Goal: Check status: Check status

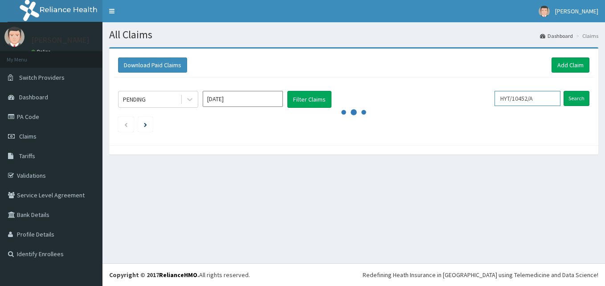
click at [546, 98] on input "HYT/10452/A" at bounding box center [527, 98] width 66 height 15
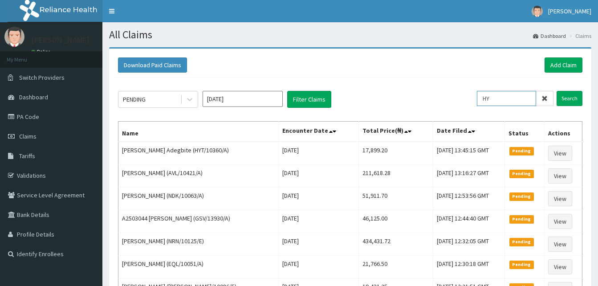
type input "H"
paste input "MPP/11138/A"
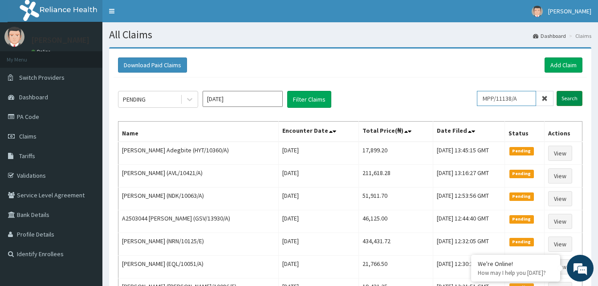
type input "MPP/11138/A"
click at [563, 98] on input "Search" at bounding box center [570, 98] width 26 height 15
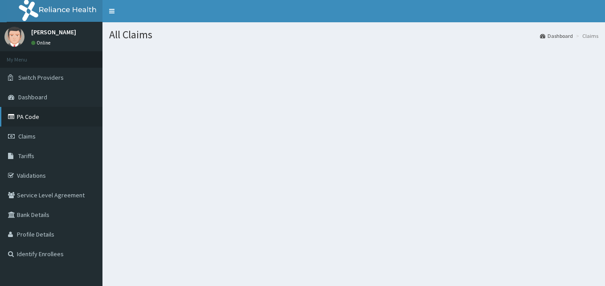
click at [23, 124] on link "PA Code" at bounding box center [51, 117] width 102 height 20
click at [28, 134] on span "Claims" at bounding box center [26, 136] width 17 height 8
click at [38, 136] on link "Claims" at bounding box center [51, 136] width 102 height 20
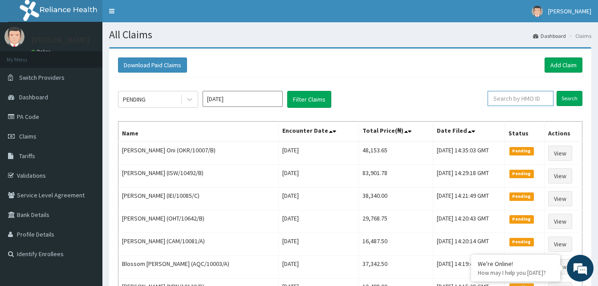
click at [506, 100] on input "text" at bounding box center [521, 98] width 66 height 15
paste input "MPP/11138/A"
type input "MPP/11138/A"
click at [568, 94] on input "Search" at bounding box center [570, 98] width 26 height 15
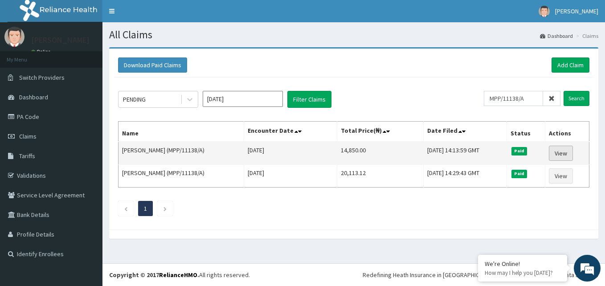
click at [558, 151] on link "View" at bounding box center [561, 153] width 24 height 15
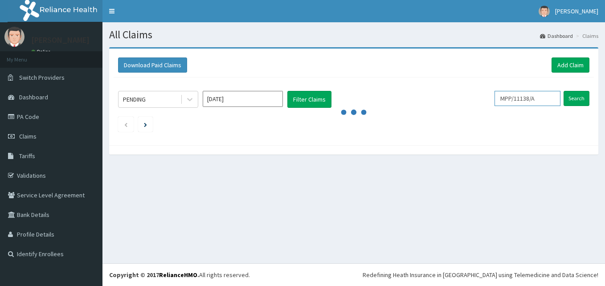
click at [545, 101] on input "MPP/11138/A" at bounding box center [527, 98] width 66 height 15
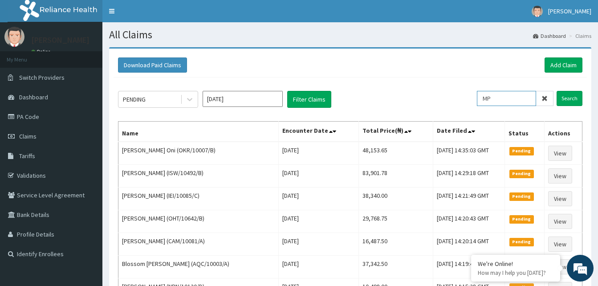
type input "M"
paste input "ECW/10003/A"
type input "ECW/10003/A"
click at [564, 98] on input "Search" at bounding box center [570, 98] width 26 height 15
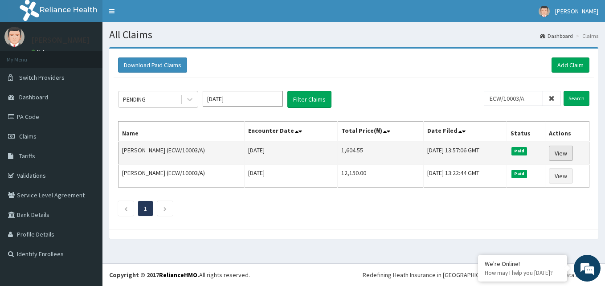
click at [559, 152] on link "View" at bounding box center [561, 153] width 24 height 15
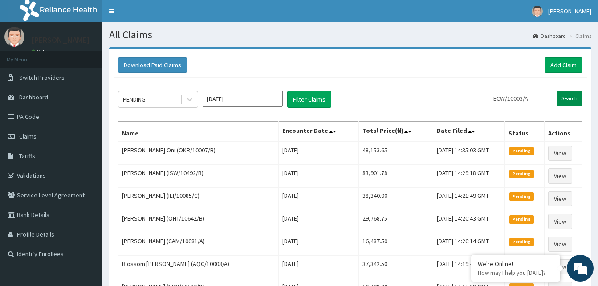
click at [566, 97] on input "Search" at bounding box center [570, 98] width 26 height 15
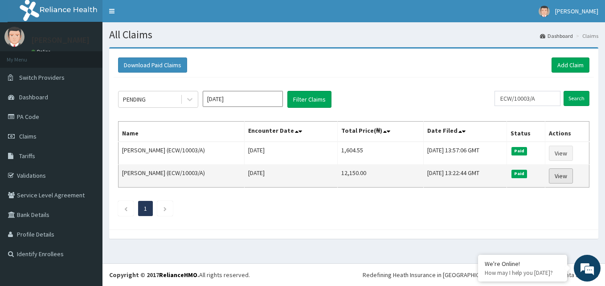
click at [562, 179] on link "View" at bounding box center [561, 175] width 24 height 15
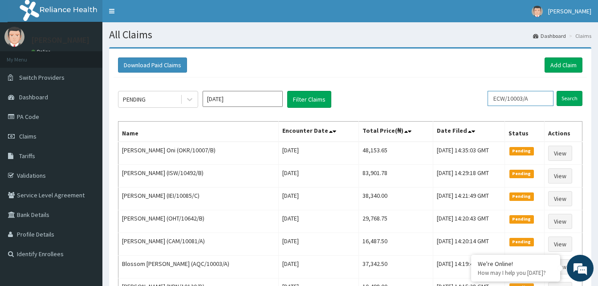
click at [552, 96] on input "ECW/10003/A" at bounding box center [521, 98] width 66 height 15
type input "E"
paste input "ECW/10001/A"
type input "ECW/10001/A"
click at [570, 96] on input "Search" at bounding box center [570, 98] width 26 height 15
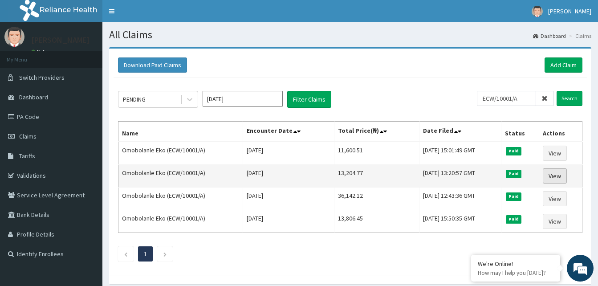
click at [554, 179] on link "View" at bounding box center [555, 175] width 24 height 15
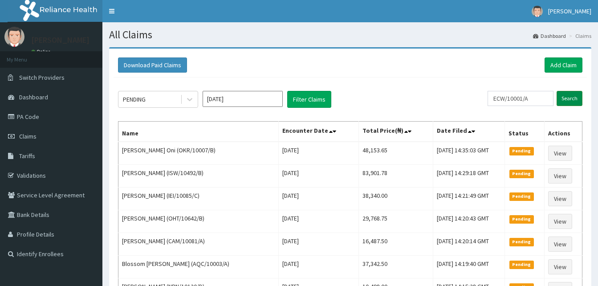
click at [566, 99] on input "Search" at bounding box center [570, 98] width 26 height 15
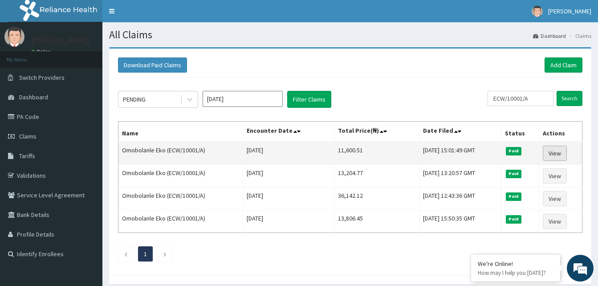
click at [559, 154] on link "View" at bounding box center [555, 153] width 24 height 15
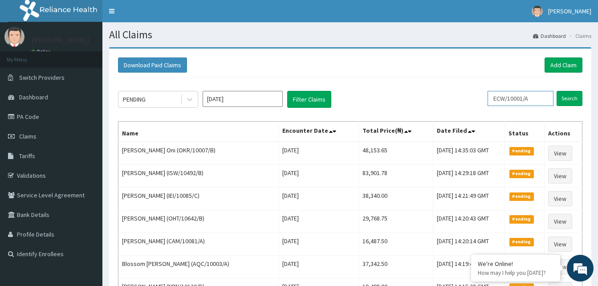
click at [538, 99] on input "ECW/10001/A" at bounding box center [521, 98] width 66 height 15
type input "E"
paste input "FMC/11159/B"
type input "FMC/11159/B"
click at [570, 95] on input "Search" at bounding box center [570, 98] width 26 height 15
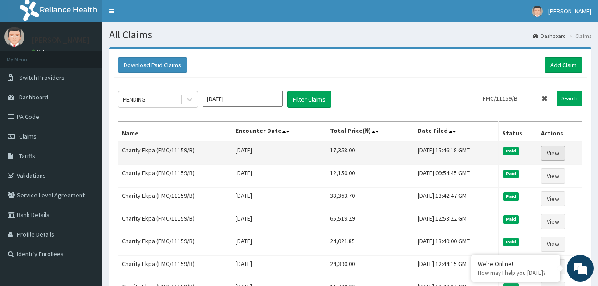
click at [554, 153] on link "View" at bounding box center [553, 153] width 24 height 15
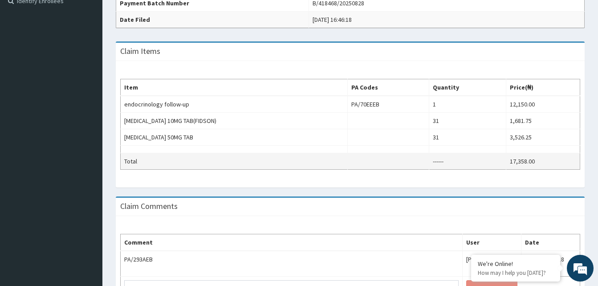
scroll to position [253, 0]
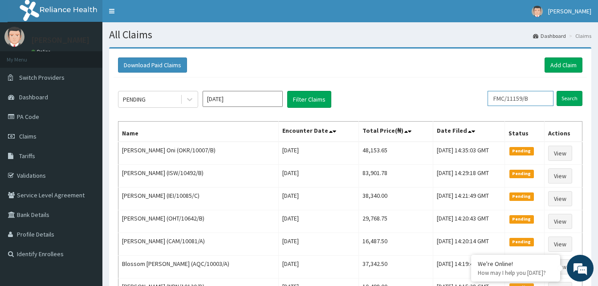
click at [544, 99] on input "FMC/11159/B" at bounding box center [521, 98] width 66 height 15
type input "F"
paste input "APO/10005/E"
type input "APO/10005/E"
click at [566, 99] on input "Search" at bounding box center [570, 98] width 26 height 15
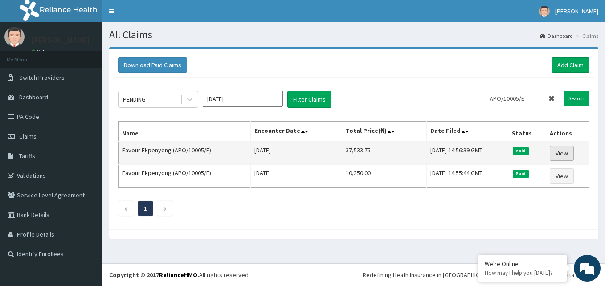
click at [561, 154] on link "View" at bounding box center [561, 153] width 24 height 15
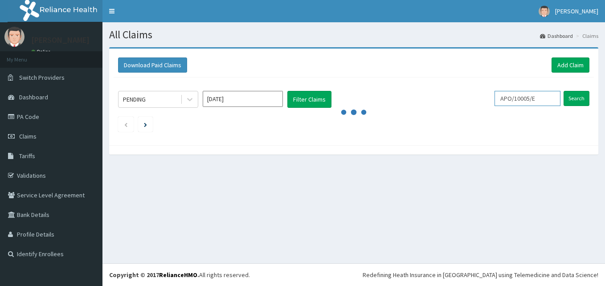
click at [543, 98] on input "APO/10005/E" at bounding box center [527, 98] width 66 height 15
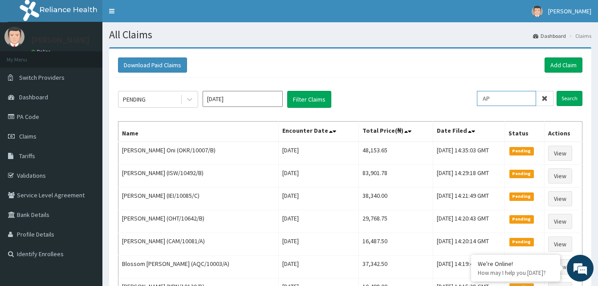
type input "A"
paste input "APO/10005/A"
type input "APO/10005/A"
click at [569, 100] on input "Search" at bounding box center [570, 98] width 26 height 15
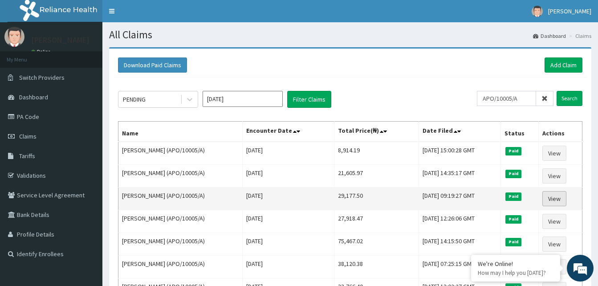
click at [559, 198] on link "View" at bounding box center [554, 198] width 24 height 15
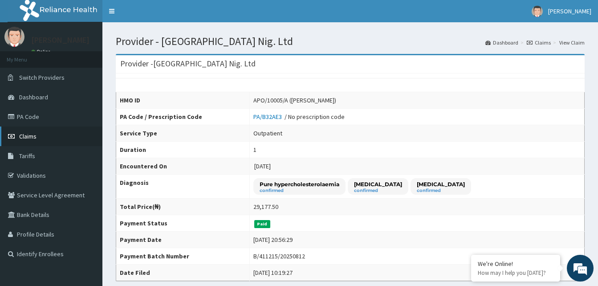
click at [32, 136] on span "Claims" at bounding box center [27, 136] width 17 height 8
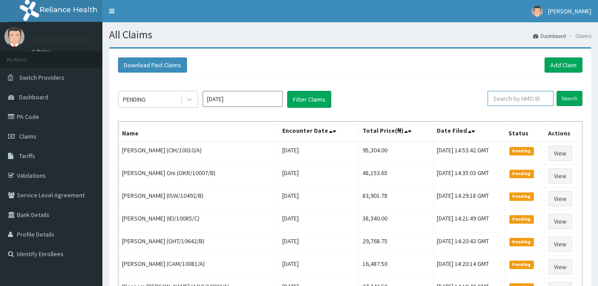
click at [503, 100] on input "text" at bounding box center [521, 98] width 66 height 15
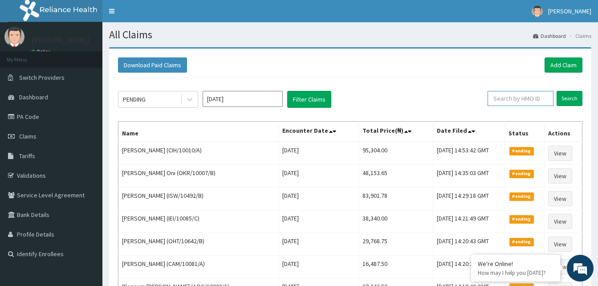
paste input "APO/10005/A"
type input "APO/10005/A"
click at [565, 101] on input "Search" at bounding box center [570, 98] width 26 height 15
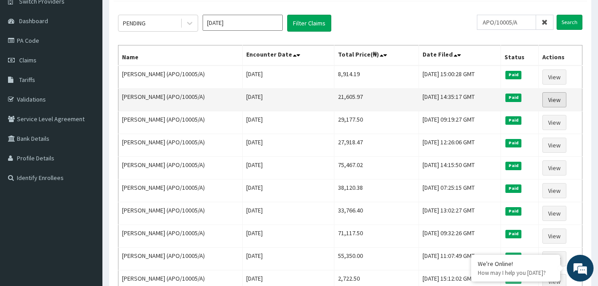
click at [562, 102] on link "View" at bounding box center [554, 99] width 24 height 15
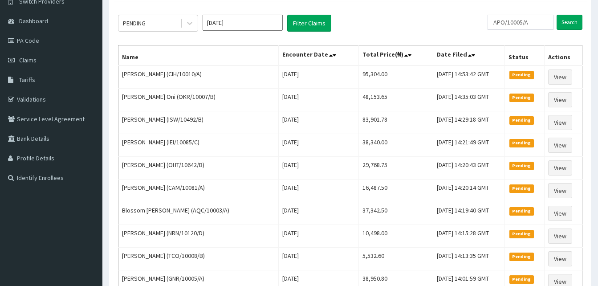
scroll to position [76, 0]
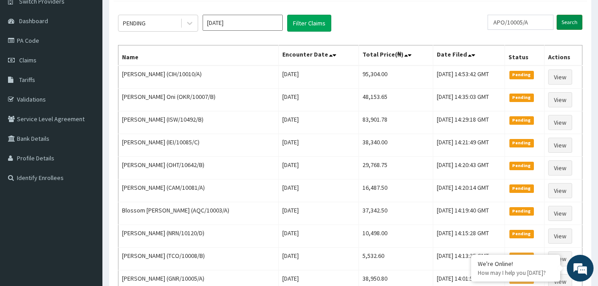
click at [569, 24] on input "Search" at bounding box center [570, 22] width 26 height 15
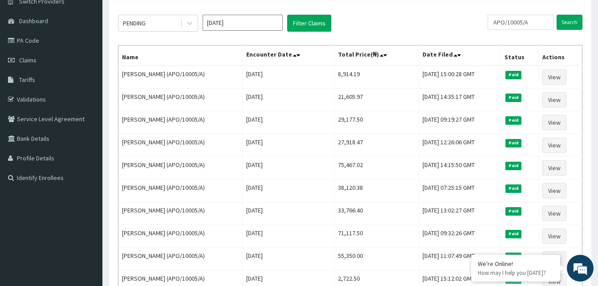
click at [429, 93] on td "[DATE] 14:35:17 GMT" at bounding box center [460, 100] width 82 height 23
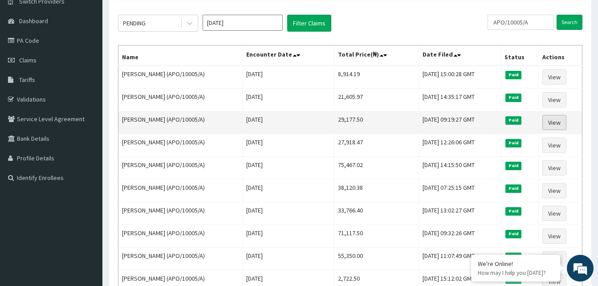
click at [559, 124] on link "View" at bounding box center [554, 122] width 24 height 15
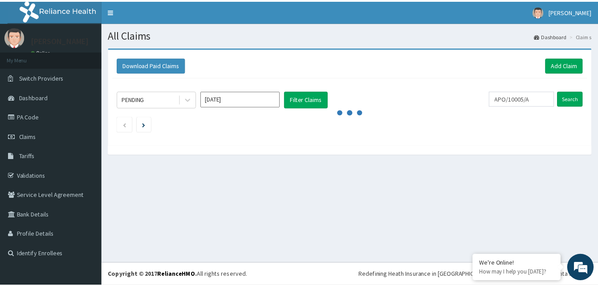
scroll to position [76, 0]
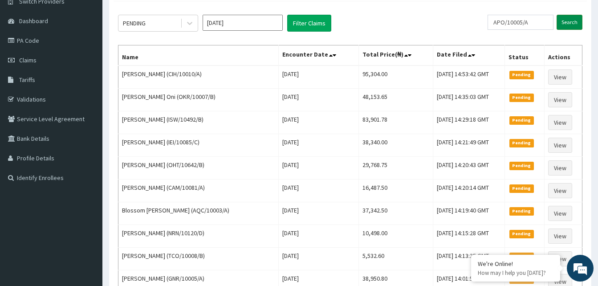
click at [568, 22] on input "Search" at bounding box center [570, 22] width 26 height 15
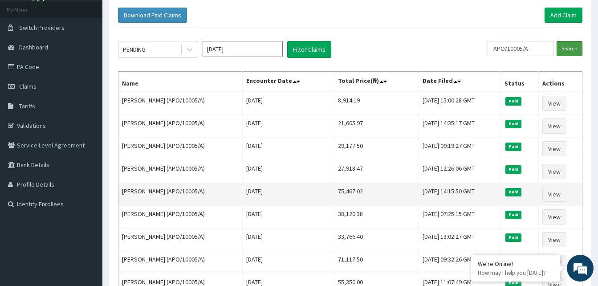
scroll to position [47, 0]
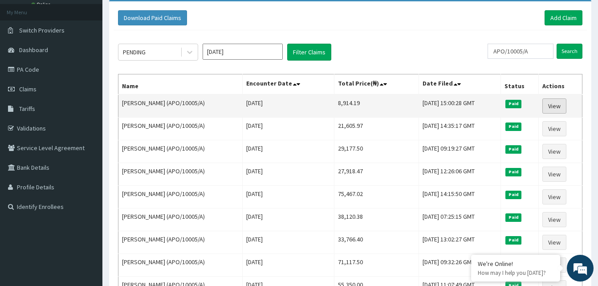
click at [559, 107] on link "View" at bounding box center [554, 105] width 24 height 15
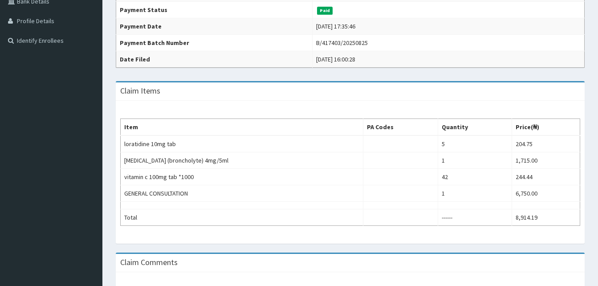
scroll to position [214, 0]
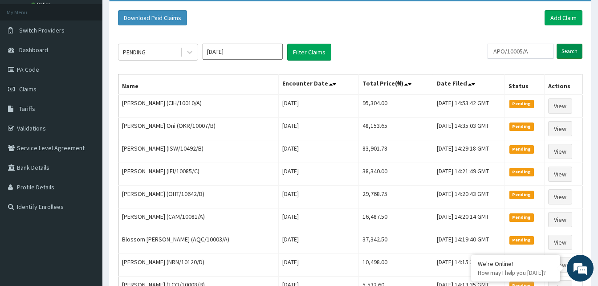
click at [569, 53] on input "Search" at bounding box center [570, 51] width 26 height 15
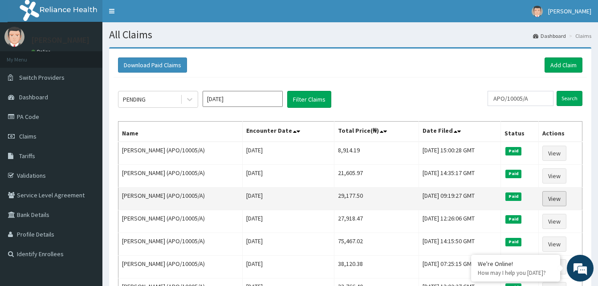
click at [559, 199] on link "View" at bounding box center [554, 198] width 24 height 15
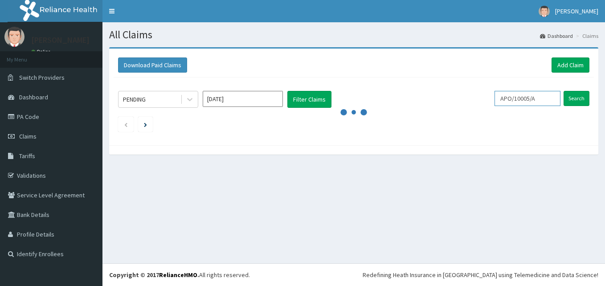
click at [545, 99] on input "APO/10005/A" at bounding box center [527, 98] width 66 height 15
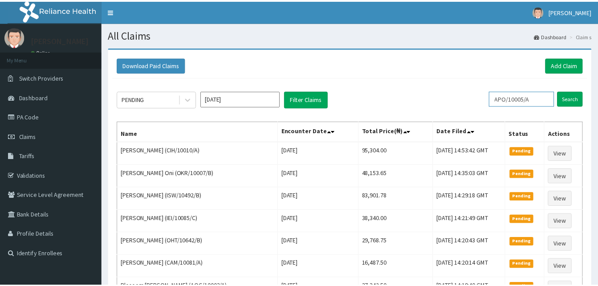
scroll to position [47, 0]
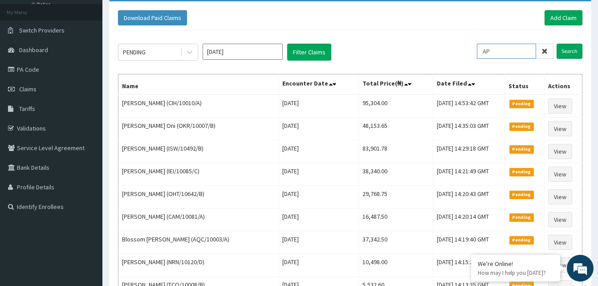
type input "A"
paste input "DTS/10026/A"
type input "DTS/10026/A"
click at [566, 52] on input "Search" at bounding box center [570, 51] width 26 height 15
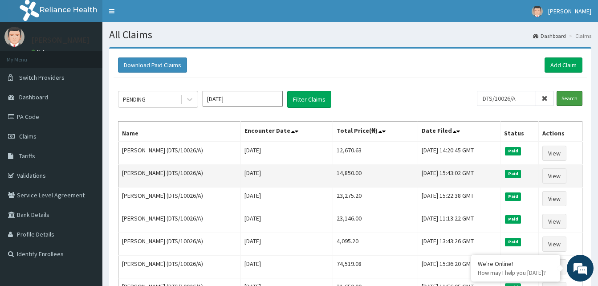
scroll to position [0, 0]
click at [559, 173] on link "View" at bounding box center [554, 175] width 24 height 15
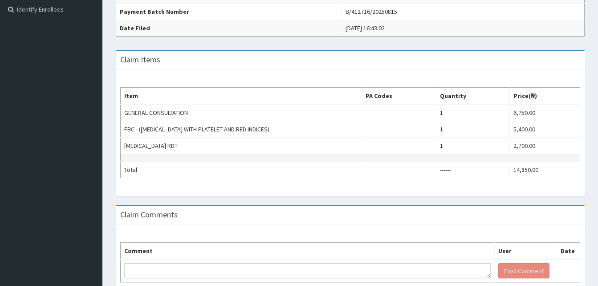
scroll to position [245, 0]
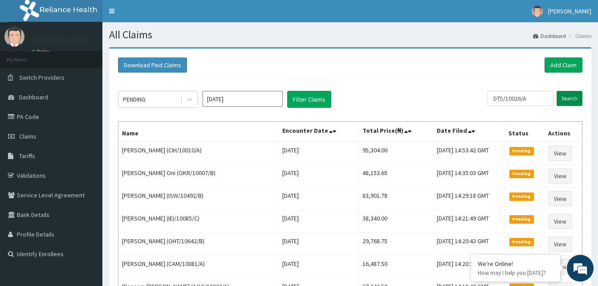
click at [570, 96] on input "Search" at bounding box center [570, 98] width 26 height 15
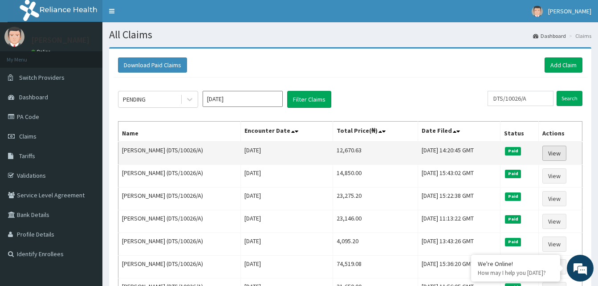
click at [556, 151] on link "View" at bounding box center [554, 153] width 24 height 15
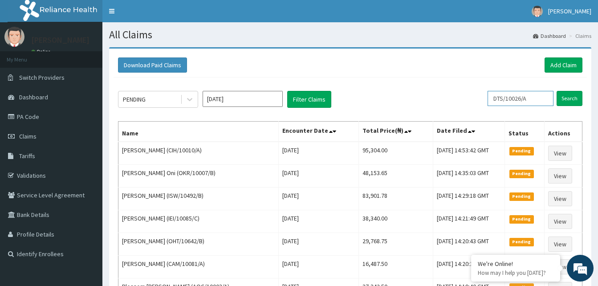
click at [535, 103] on input "DTS/10026/A" at bounding box center [521, 98] width 66 height 15
type input "D"
paste input "EUH/10183/C"
type input "EUH/10183/C"
click at [571, 99] on input "Search" at bounding box center [570, 98] width 26 height 15
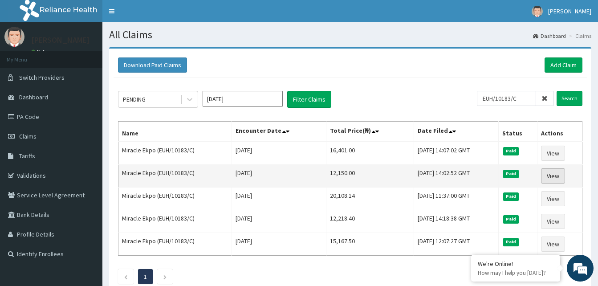
click at [552, 176] on link "View" at bounding box center [553, 175] width 24 height 15
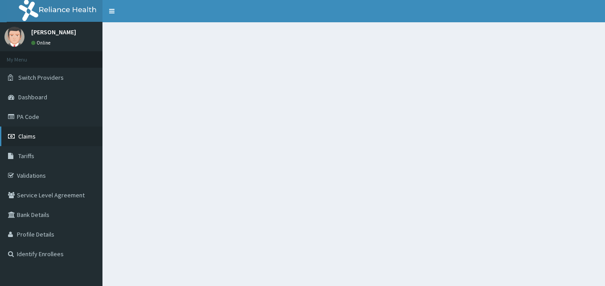
click at [32, 134] on span "Claims" at bounding box center [26, 136] width 17 height 8
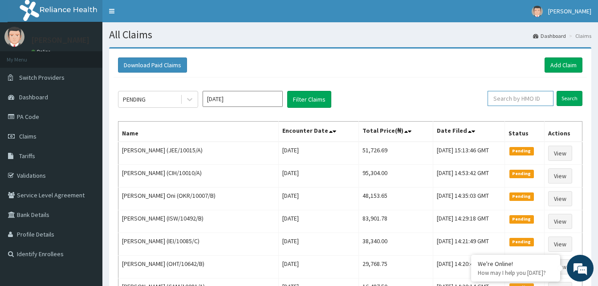
click at [518, 99] on input "text" at bounding box center [521, 98] width 66 height 15
paste input "EUH/10183/C"
type input "EUH/10183/C"
click at [566, 99] on input "Search" at bounding box center [570, 98] width 26 height 15
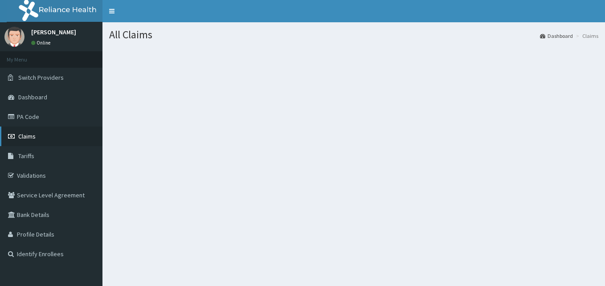
click at [33, 137] on span "Claims" at bounding box center [26, 136] width 17 height 8
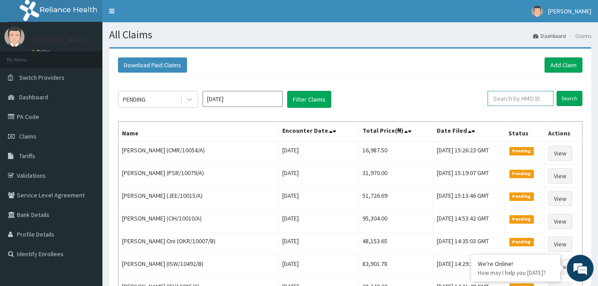
click at [509, 98] on input "text" at bounding box center [521, 98] width 66 height 15
paste input "EUH/10183/C"
type input "EUH/10183/C"
click at [567, 98] on input "Search" at bounding box center [570, 98] width 26 height 15
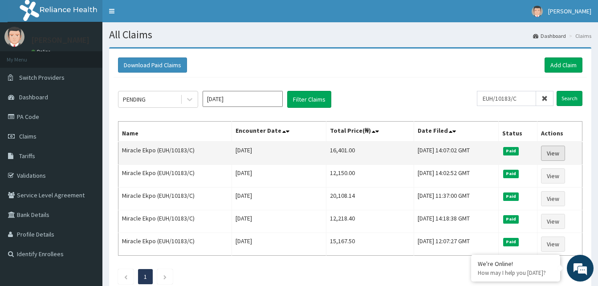
click at [553, 151] on link "View" at bounding box center [553, 153] width 24 height 15
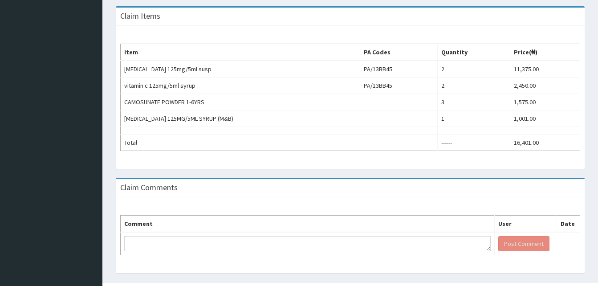
scroll to position [307, 0]
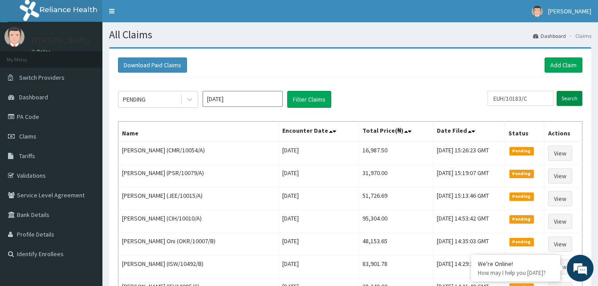
click at [565, 96] on input "Search" at bounding box center [570, 98] width 26 height 15
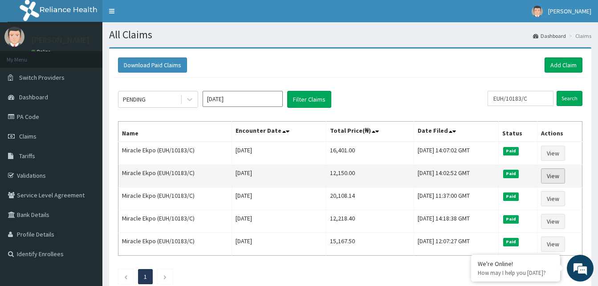
click at [552, 177] on link "View" at bounding box center [553, 175] width 24 height 15
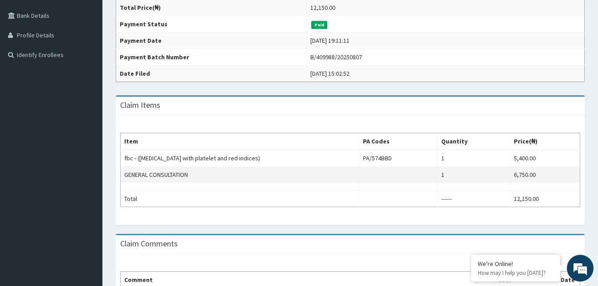
scroll to position [274, 0]
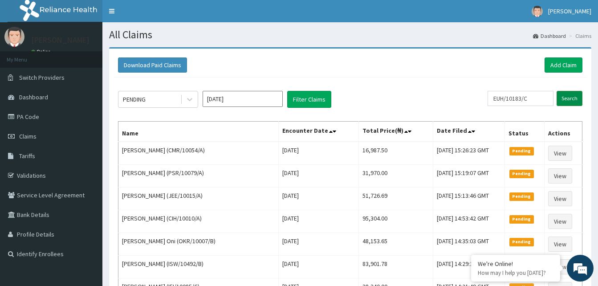
click at [567, 99] on input "Search" at bounding box center [570, 98] width 26 height 15
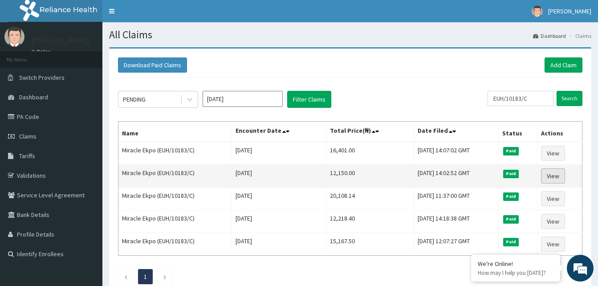
click at [554, 174] on link "View" at bounding box center [553, 175] width 24 height 15
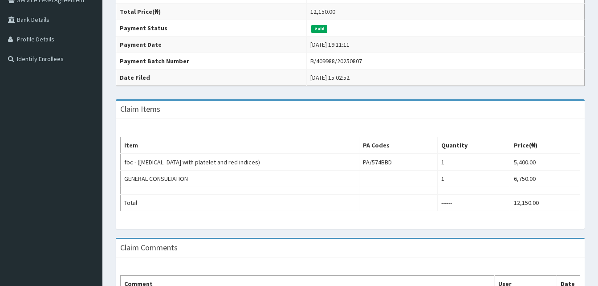
scroll to position [195, 0]
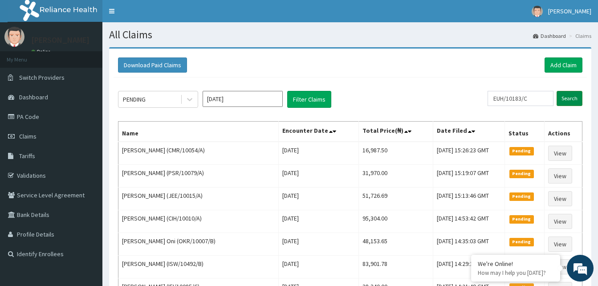
click at [565, 97] on input "Search" at bounding box center [570, 98] width 26 height 15
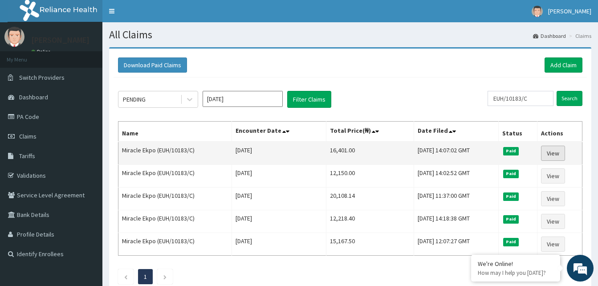
click at [555, 154] on link "View" at bounding box center [553, 153] width 24 height 15
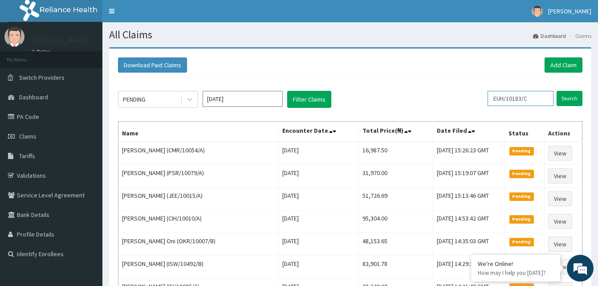
click at [547, 97] on input "EUH/10183/C" at bounding box center [521, 98] width 66 height 15
type input "E"
paste input "LPS/10119/C"
type input "LPS/10119/C"
click at [565, 101] on input "Search" at bounding box center [570, 98] width 26 height 15
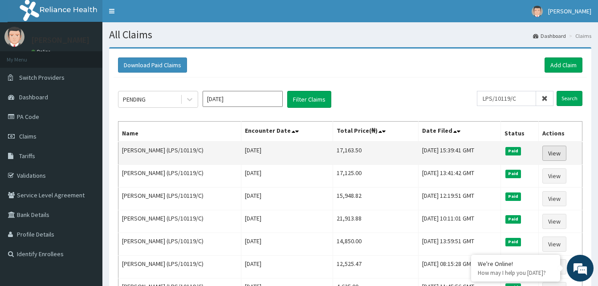
click at [554, 153] on link "View" at bounding box center [554, 153] width 24 height 15
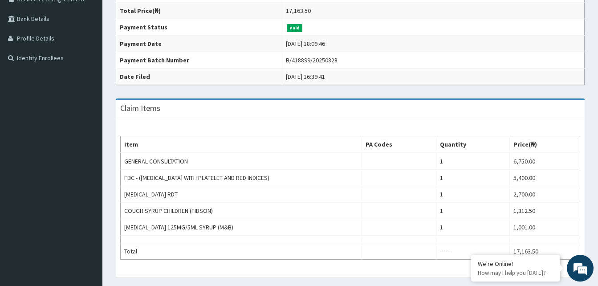
scroll to position [196, 0]
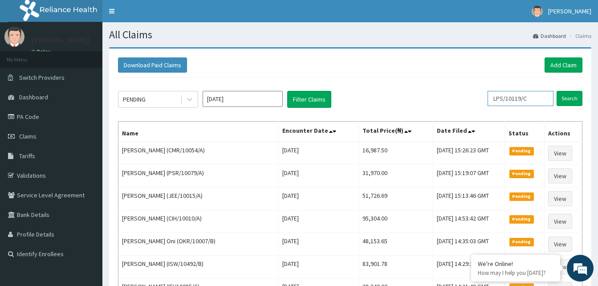
click at [544, 99] on input "LPS/10119/C" at bounding box center [521, 98] width 66 height 15
type input "L"
paste input "AOM/10109/C"
type input "AOM/10109/C"
click at [559, 99] on input "Search" at bounding box center [570, 98] width 26 height 15
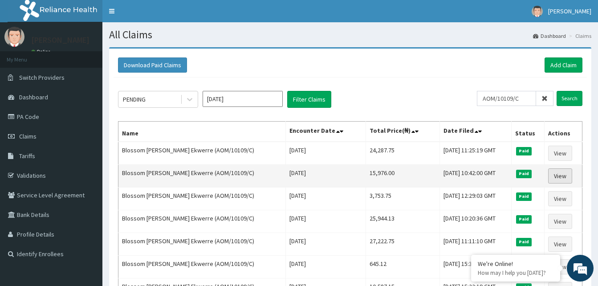
click at [556, 174] on link "View" at bounding box center [560, 175] width 24 height 15
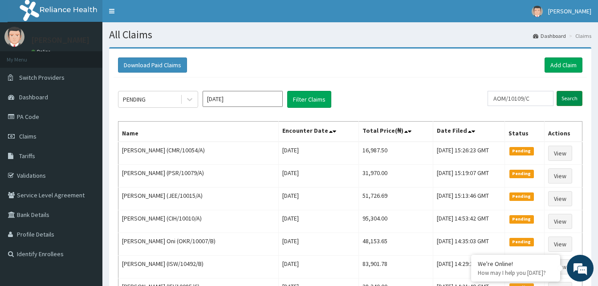
click at [575, 96] on input "Search" at bounding box center [570, 98] width 26 height 15
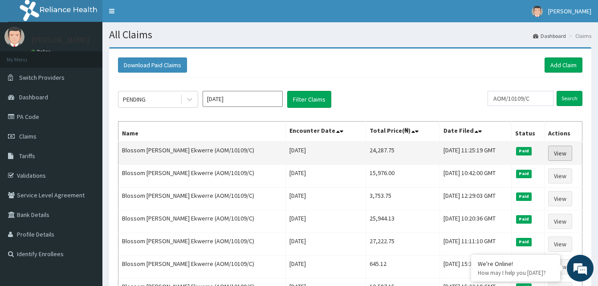
click at [558, 151] on link "View" at bounding box center [560, 153] width 24 height 15
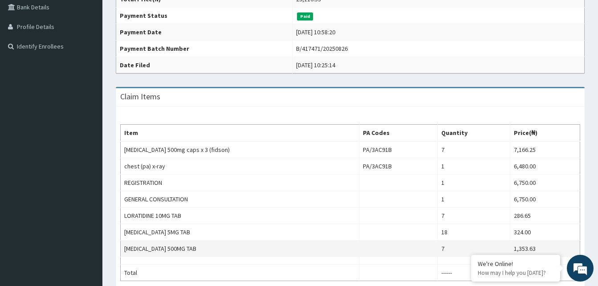
click at [269, 256] on td "[MEDICAL_DATA] 500MG TAB" at bounding box center [240, 248] width 239 height 16
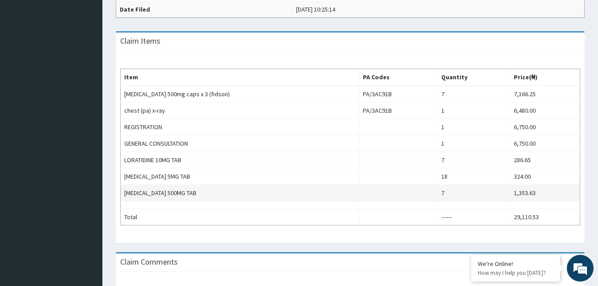
scroll to position [264, 0]
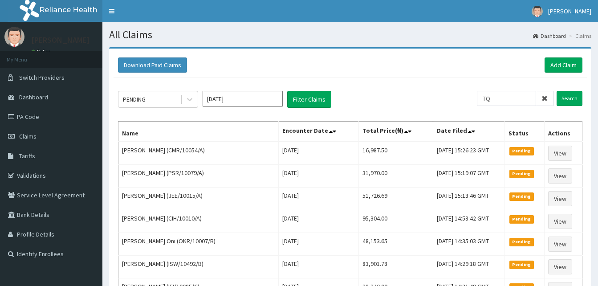
type input "T"
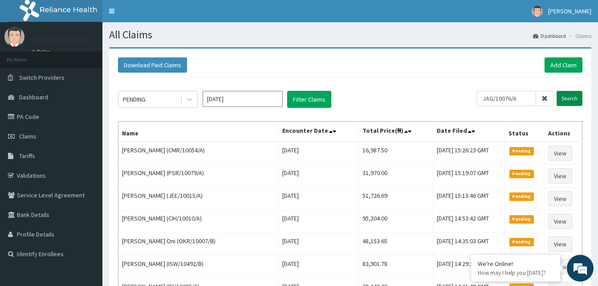
type input "JAG/10076/A"
click at [571, 95] on input "Search" at bounding box center [570, 98] width 26 height 15
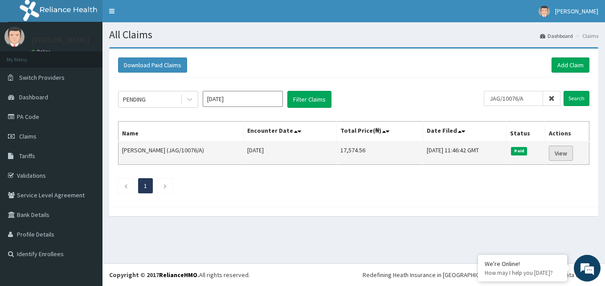
click at [562, 153] on link "View" at bounding box center [561, 153] width 24 height 15
